Goal: Transaction & Acquisition: Obtain resource

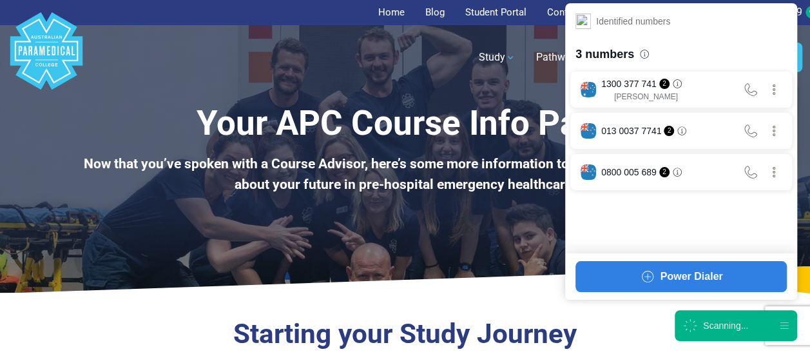
click at [716, 325] on div "Scanning..." at bounding box center [725, 325] width 45 height 13
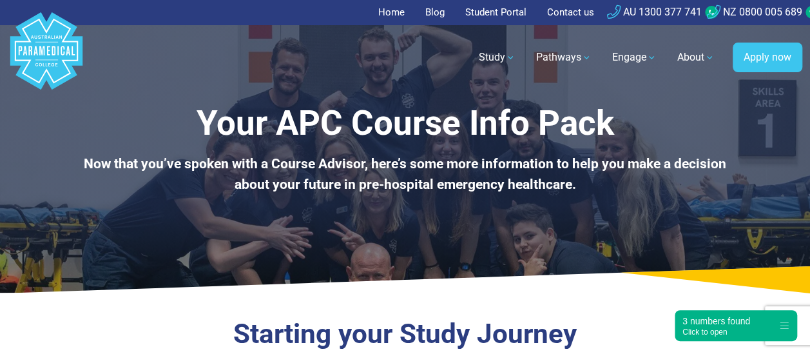
drag, startPoint x: 579, startPoint y: 186, endPoint x: 285, endPoint y: 128, distance: 299.3
click at [285, 128] on div "Your APC Course Info Pack Now that you’ve spoken with a Course Advisor, here’s …" at bounding box center [404, 148] width 675 height 91
drag, startPoint x: 285, startPoint y: 128, endPoint x: 227, endPoint y: 124, distance: 58.1
click at [227, 124] on h1 "Your APC Course Info Pack" at bounding box center [404, 123] width 675 height 41
drag, startPoint x: 207, startPoint y: 120, endPoint x: 580, endPoint y: 256, distance: 396.6
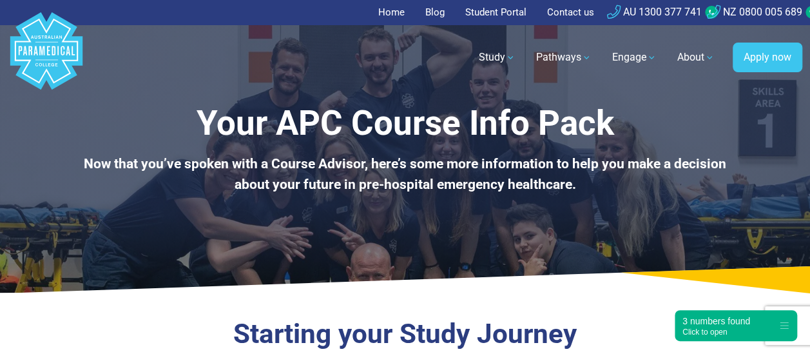
click at [580, 256] on div "Your APC Course Info Pack Now that you’ve spoken with a Course Advisor, here’s …" at bounding box center [405, 146] width 810 height 292
drag, startPoint x: 580, startPoint y: 256, endPoint x: 447, endPoint y: 248, distance: 133.0
click at [447, 248] on div "Your APC Course Info Pack Now that you’ve spoken with a Course Advisor, here’s …" at bounding box center [405, 146] width 810 height 292
click at [608, 177] on p "Now that you’ve spoken with a Course Advisor, here’s some more information to h…" at bounding box center [404, 174] width 675 height 41
drag, startPoint x: 591, startPoint y: 191, endPoint x: 153, endPoint y: 124, distance: 443.2
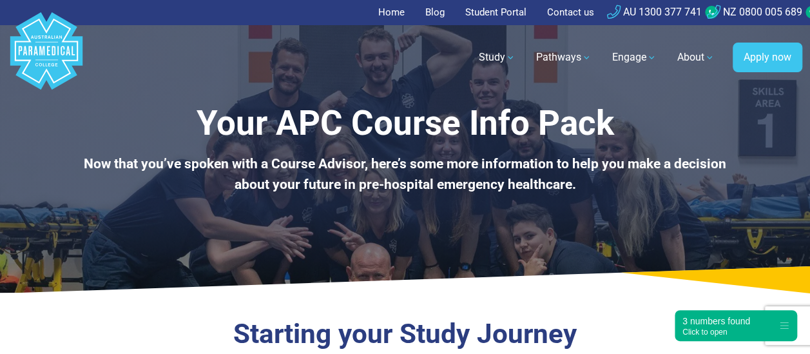
click at [153, 124] on div "Your APC Course Info Pack Now that you’ve spoken with a Course Advisor, here’s …" at bounding box center [404, 148] width 675 height 91
drag, startPoint x: 153, startPoint y: 124, endPoint x: 175, endPoint y: 139, distance: 25.9
click at [175, 139] on h1 "Your APC Course Info Pack" at bounding box center [404, 123] width 675 height 41
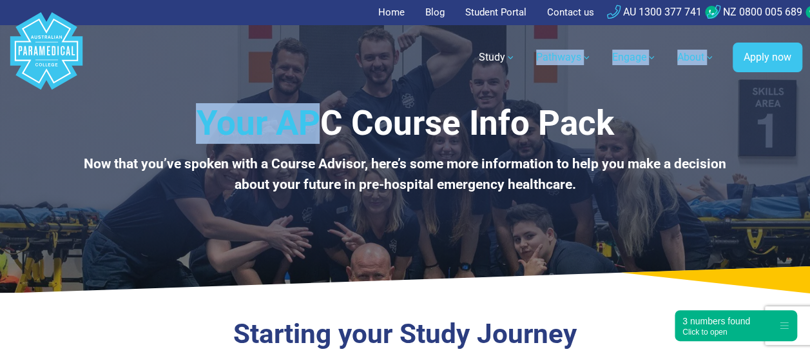
drag, startPoint x: 175, startPoint y: 139, endPoint x: 321, endPoint y: 95, distance: 153.1
drag, startPoint x: 321, startPoint y: 95, endPoint x: 310, endPoint y: 125, distance: 31.8
click at [310, 125] on h1 "Your APC Course Info Pack" at bounding box center [404, 123] width 675 height 41
click at [239, 128] on h1 "Your APC Course Info Pack" at bounding box center [404, 123] width 675 height 41
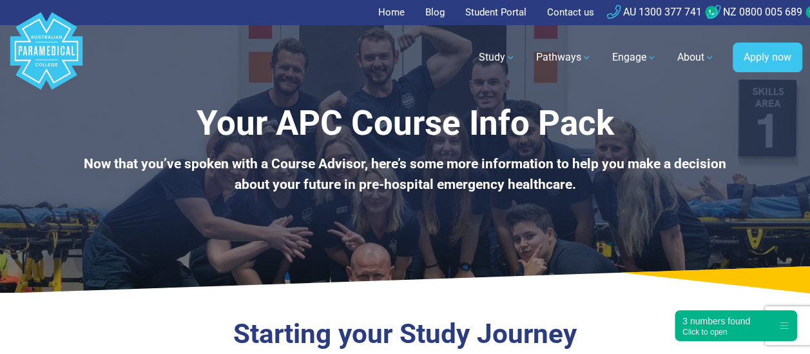
drag, startPoint x: 214, startPoint y: 122, endPoint x: 575, endPoint y: 195, distance: 368.1
click at [575, 195] on div "Your APC Course Info Pack Now that you’ve spoken with a Course Advisor, here’s …" at bounding box center [405, 146] width 810 height 292
drag, startPoint x: 575, startPoint y: 195, endPoint x: 559, endPoint y: 215, distance: 24.8
click at [559, 215] on div "Your APC Course Info Pack Now that you’ve spoken with a Course Advisor, here’s …" at bounding box center [405, 146] width 810 height 292
click at [609, 191] on p "Now that you’ve spoken with a Course Advisor, here’s some more information to h…" at bounding box center [404, 174] width 675 height 41
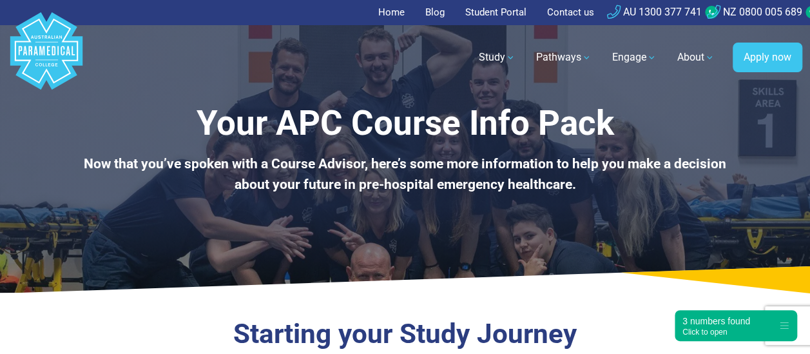
drag, startPoint x: 604, startPoint y: 188, endPoint x: 197, endPoint y: 119, distance: 412.3
click at [197, 119] on div "Your APC Course Info Pack Now that you’ve spoken with a Course Advisor, here’s …" at bounding box center [404, 148] width 675 height 91
drag, startPoint x: 197, startPoint y: 119, endPoint x: 146, endPoint y: 122, distance: 51.6
click at [146, 122] on h1 "Your APC Course Info Pack" at bounding box center [404, 123] width 675 height 41
click at [356, 82] on nav ".logo-block-c1{fill:#3CC5EE;} .logo-block-c2{fill:#FFF;} .logo-horizontal-c1{fi…" at bounding box center [405, 57] width 794 height 65
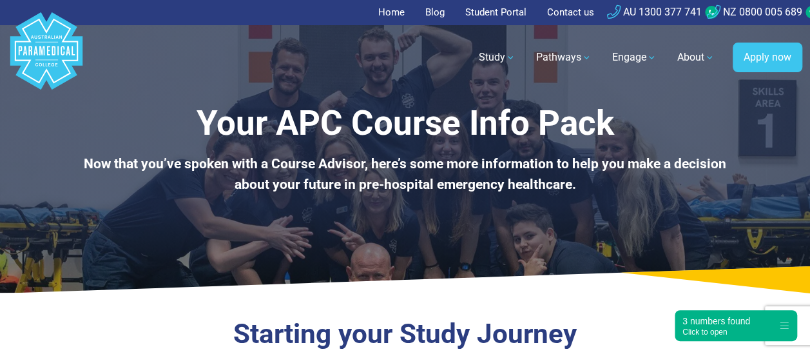
drag, startPoint x: 193, startPoint y: 143, endPoint x: 600, endPoint y: 234, distance: 417.2
click at [600, 234] on div "Your APC Course Info Pack Now that you’ve spoken with a Course Advisor, here’s …" at bounding box center [405, 146] width 810 height 292
drag, startPoint x: 600, startPoint y: 234, endPoint x: 549, endPoint y: 240, distance: 51.9
click at [549, 240] on div "Your APC Course Info Pack Now that you’ve spoken with a Course Advisor, here’s …" at bounding box center [405, 146] width 810 height 292
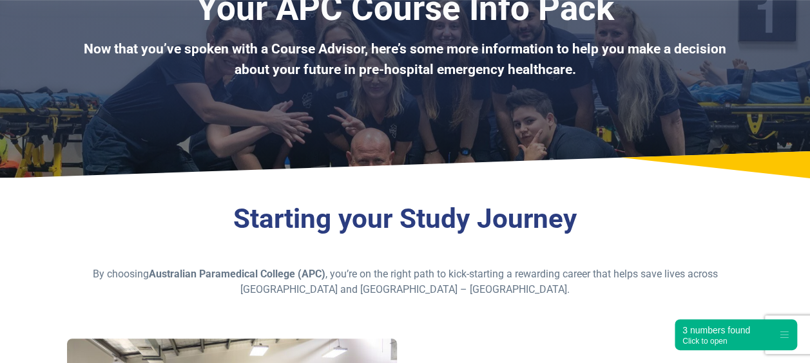
scroll to position [113, 0]
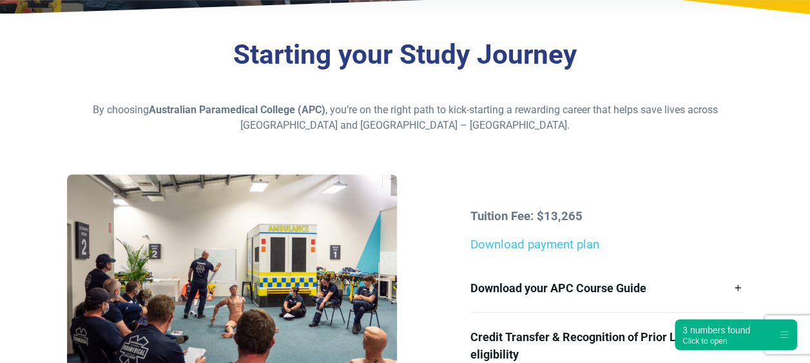
scroll to position [280, 0]
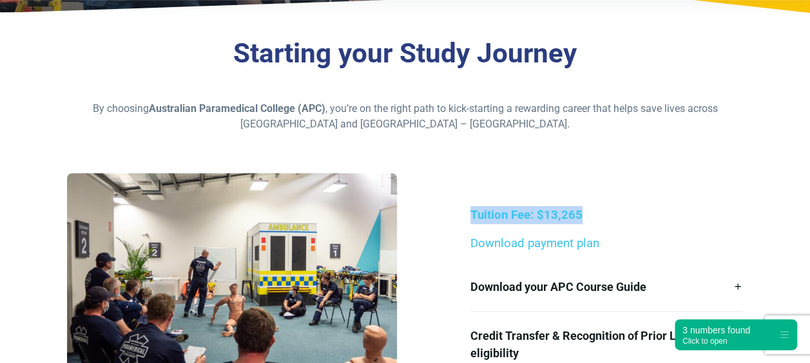
drag, startPoint x: 468, startPoint y: 206, endPoint x: 600, endPoint y: 224, distance: 133.9
click at [600, 224] on div "Tuition Fee: $13,265 Download payment plan Download your APC Course Guide Here’…" at bounding box center [607, 291] width 288 height 171
click at [596, 228] on div "Tuition Fee: $13,265 Download payment plan Download your APC Course Guide Here’…" at bounding box center [607, 291] width 288 height 171
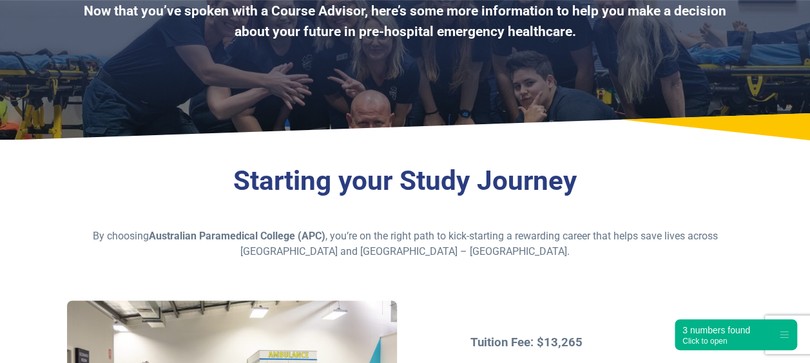
scroll to position [153, 0]
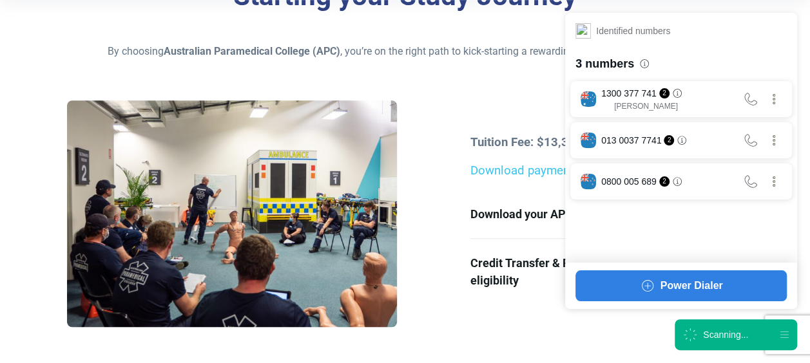
scroll to position [338, 0]
click at [706, 332] on div "Scanning..." at bounding box center [725, 335] width 45 height 13
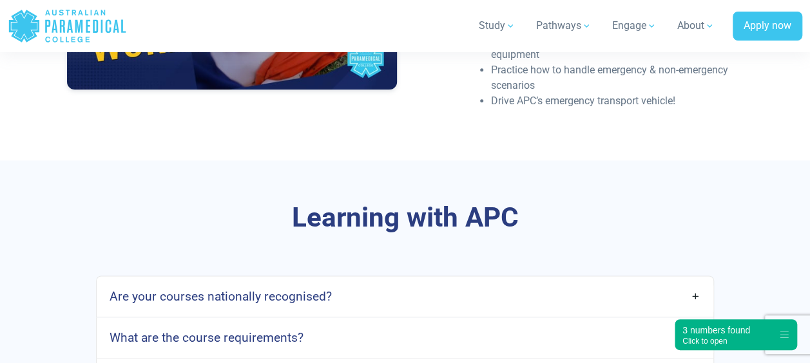
scroll to position [3226, 0]
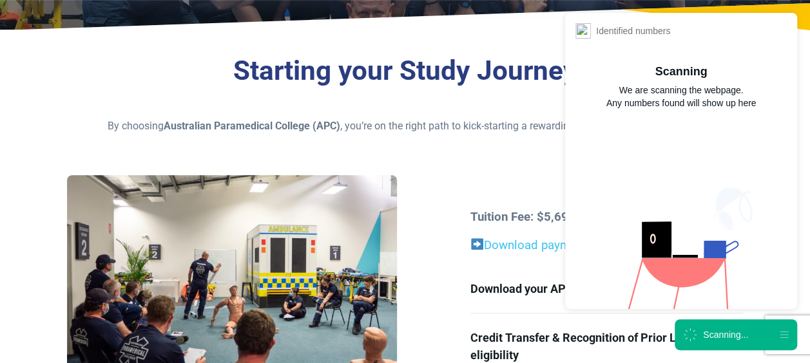
scroll to position [263, 0]
click at [726, 336] on div "Scanning..." at bounding box center [725, 335] width 45 height 13
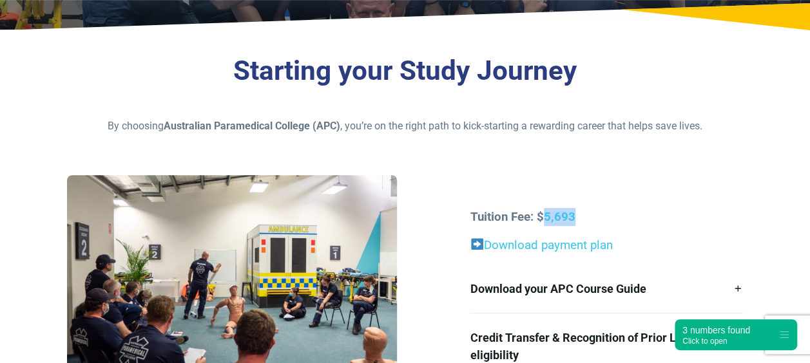
drag, startPoint x: 545, startPoint y: 218, endPoint x: 612, endPoint y: 223, distance: 67.2
click at [612, 223] on p "Tuition Fee: $5,693" at bounding box center [606, 217] width 273 height 18
click at [611, 223] on p "Tuition Fee: $5,693" at bounding box center [606, 217] width 273 height 18
click at [620, 226] on div "Tuition Fee: $5,693 Download payment plan Download your APC Course Guide Here’s…" at bounding box center [607, 293] width 288 height 171
click at [568, 247] on link "Download payment plan" at bounding box center [548, 245] width 129 height 14
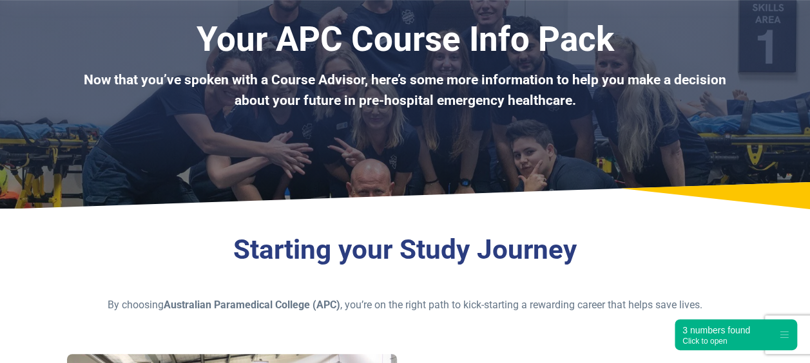
scroll to position [0, 0]
